Goal: Navigation & Orientation: Find specific page/section

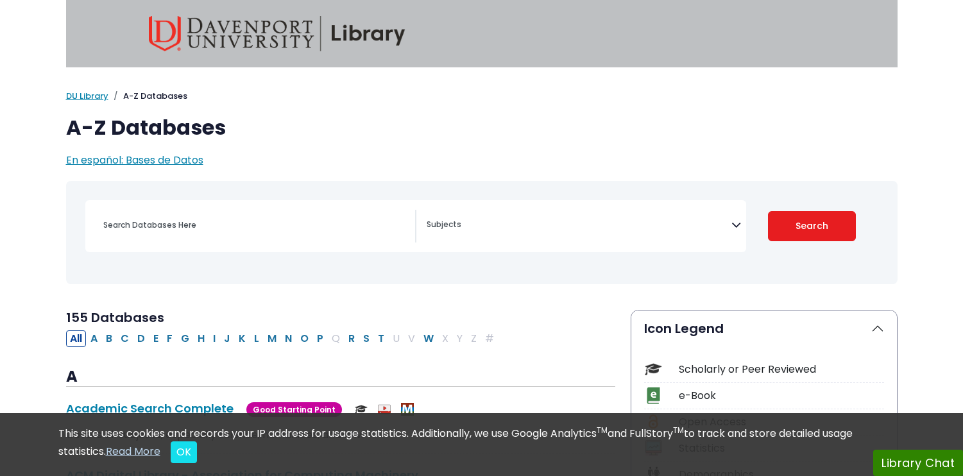
select select "Database Subject Filter"
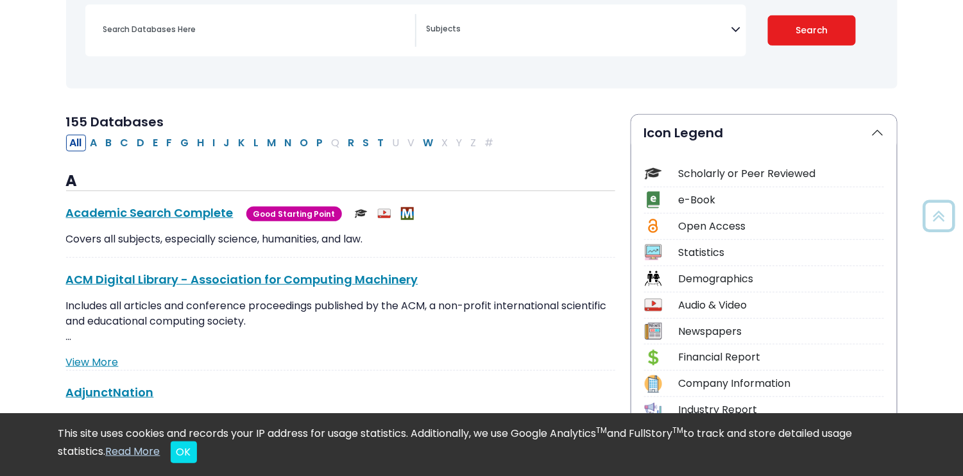
scroll to position [321, 0]
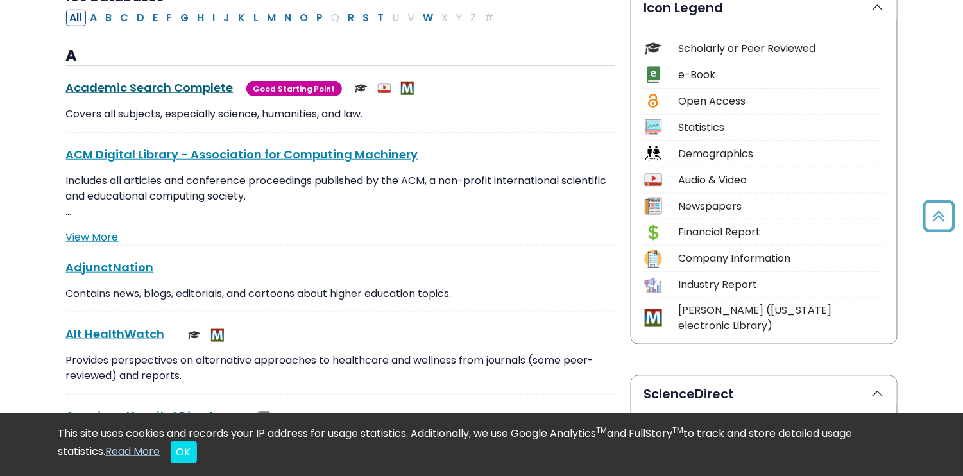
click at [178, 88] on link "Academic Search Complete This link opens in a new window" at bounding box center [149, 88] width 167 height 16
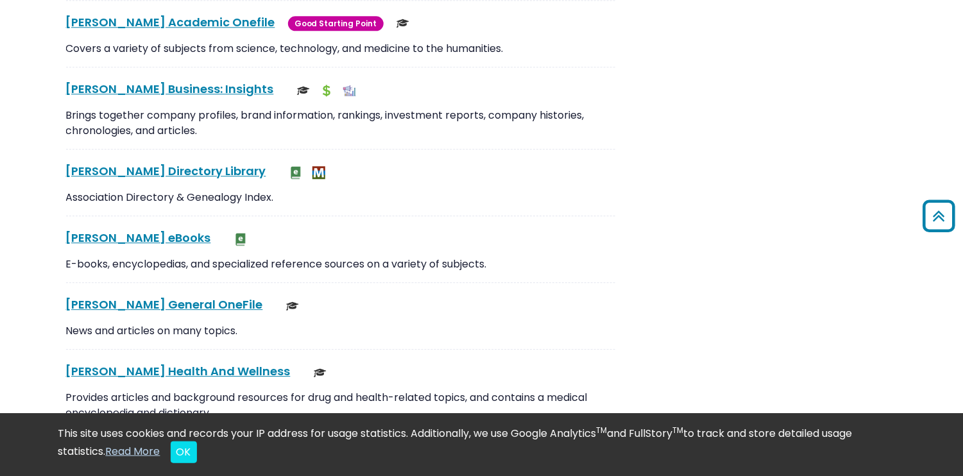
scroll to position [2759, 0]
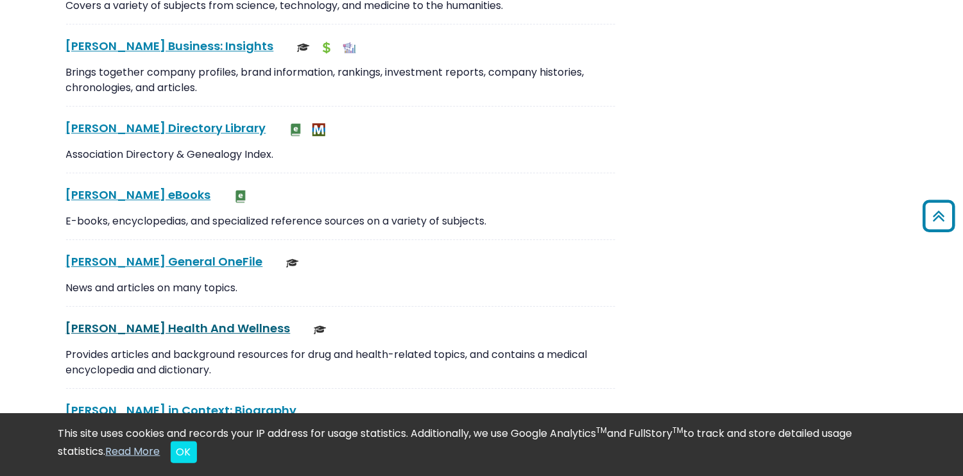
click at [187, 320] on link "[PERSON_NAME] Health And Wellness This link opens in a new window" at bounding box center [178, 328] width 225 height 16
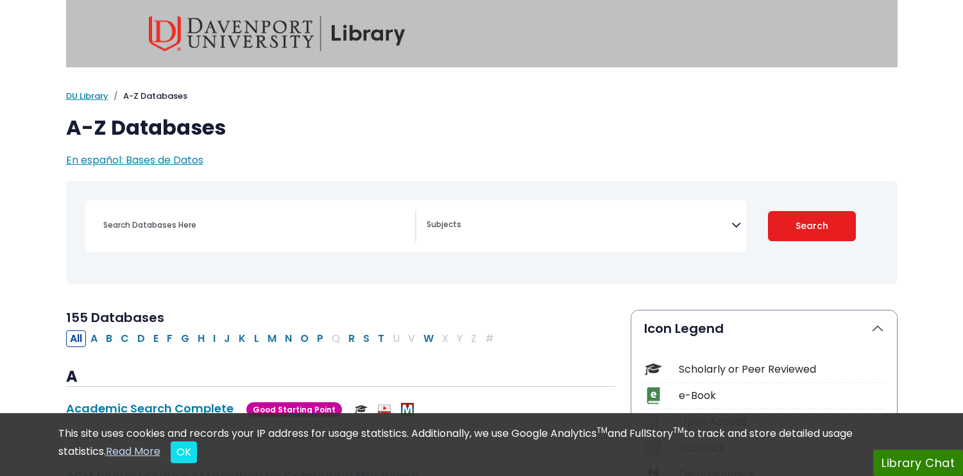
select select "Database Subject Filter"
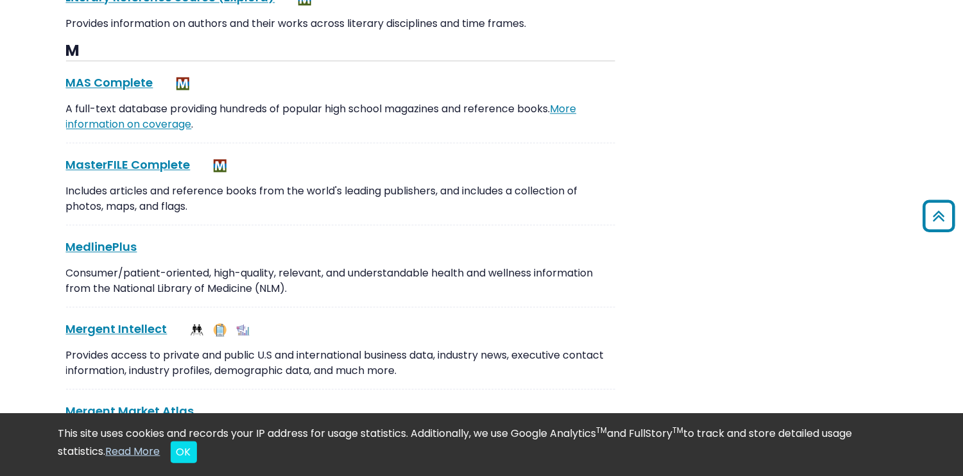
scroll to position [7443, 0]
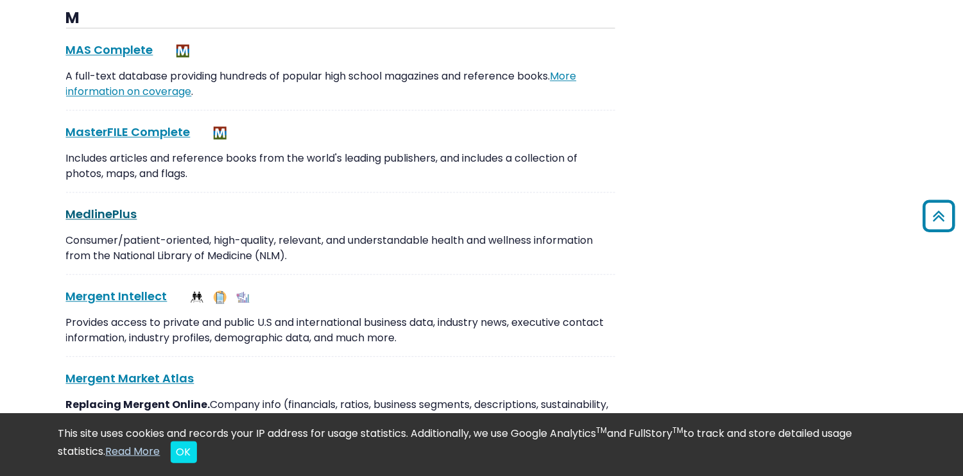
click at [102, 206] on link "MedlinePlus This link opens in a new window" at bounding box center [101, 214] width 71 height 16
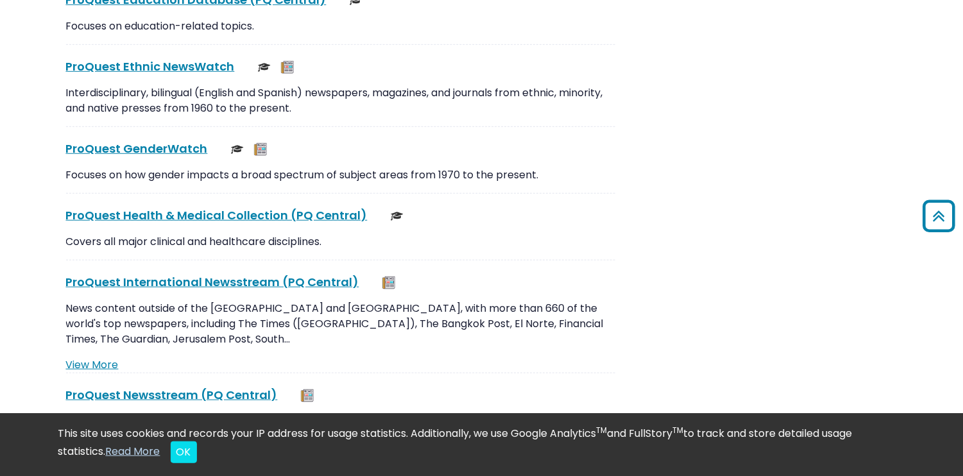
scroll to position [10074, 0]
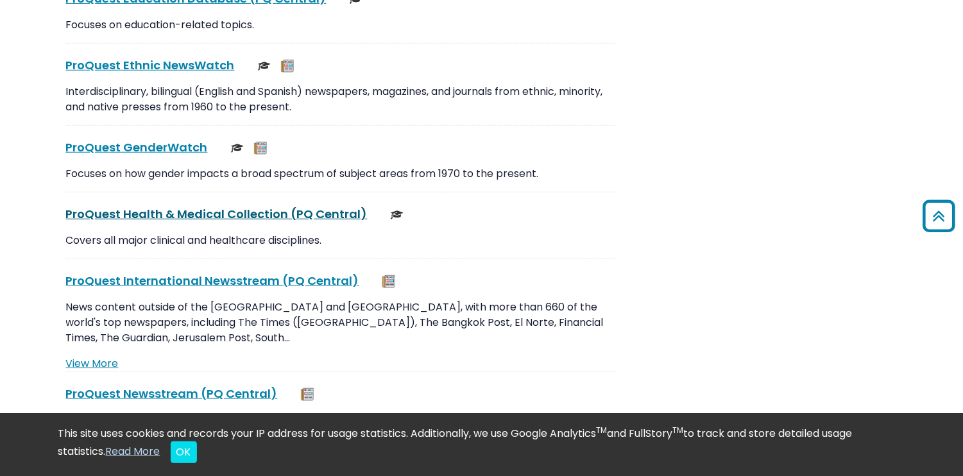
click at [286, 206] on link "ProQuest Health & Medical Collection (PQ Central) This link opens in a new wind…" at bounding box center [217, 214] width 302 height 16
